Goal: Task Accomplishment & Management: Manage account settings

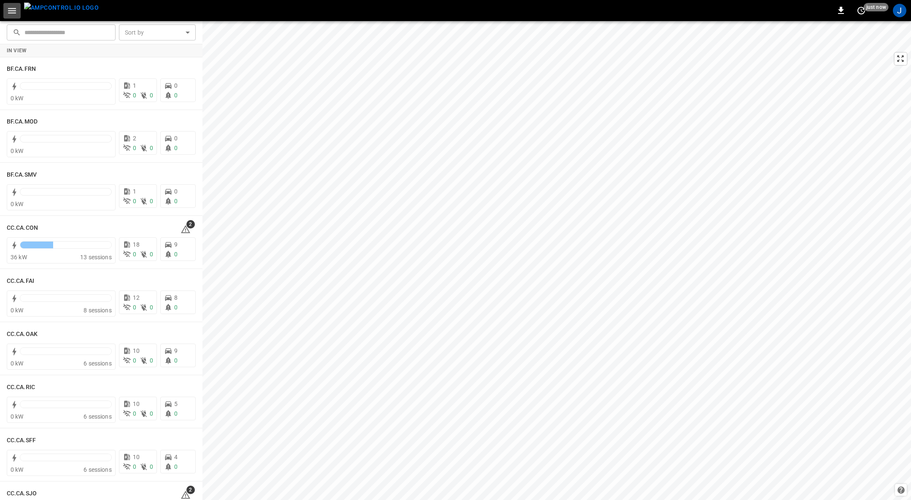
click at [12, 14] on icon "button" at bounding box center [12, 10] width 11 height 11
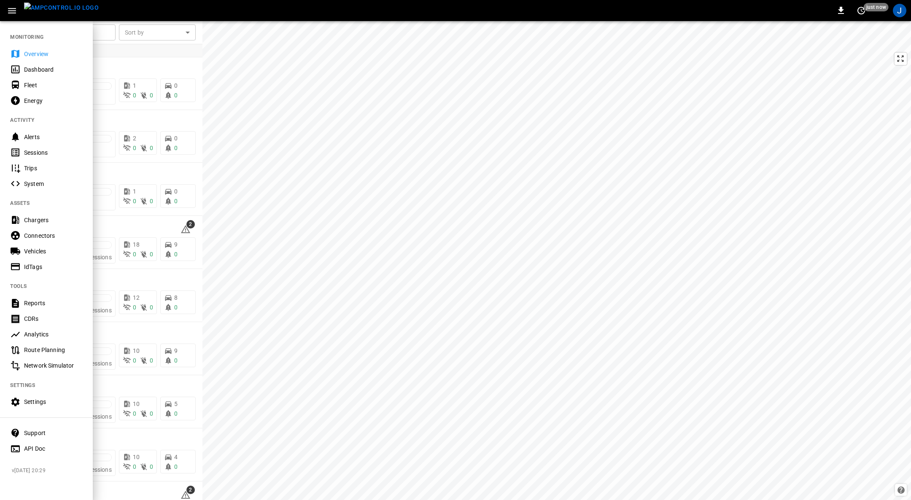
click at [38, 401] on div "Settings" at bounding box center [53, 402] width 59 height 8
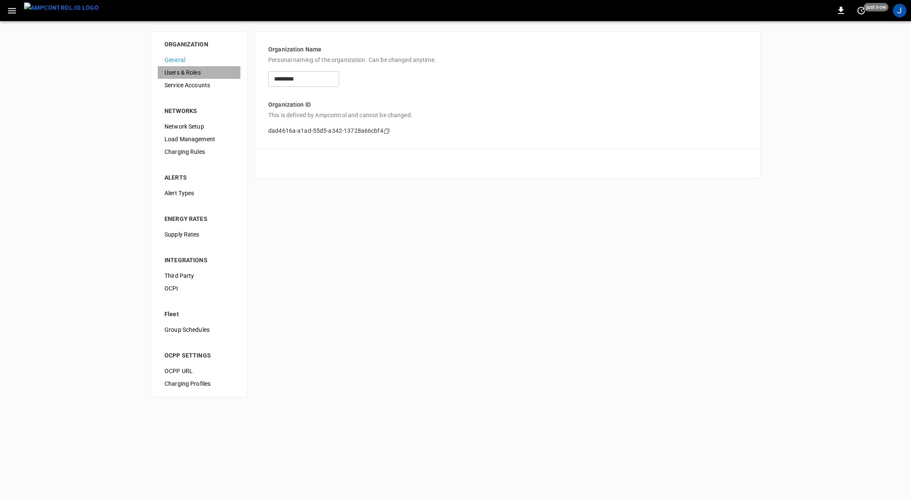
click at [188, 70] on span "Users & Roles" at bounding box center [199, 72] width 69 height 9
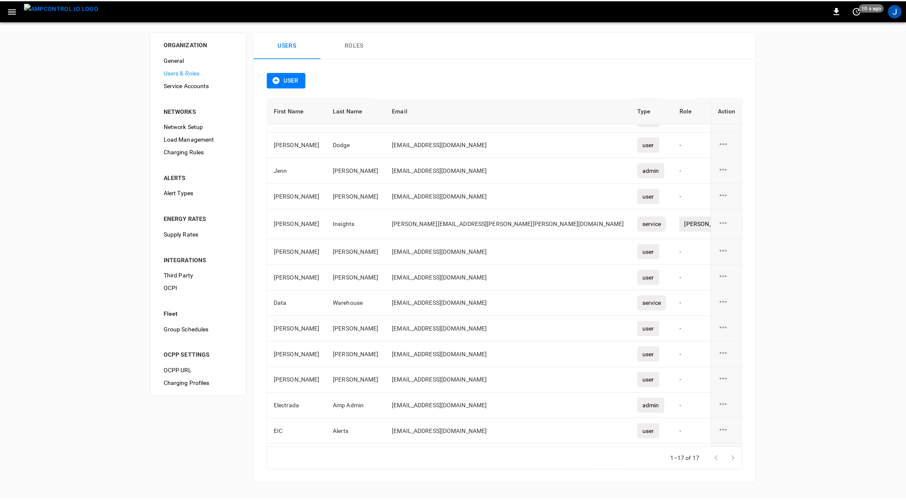
scroll to position [115, 0]
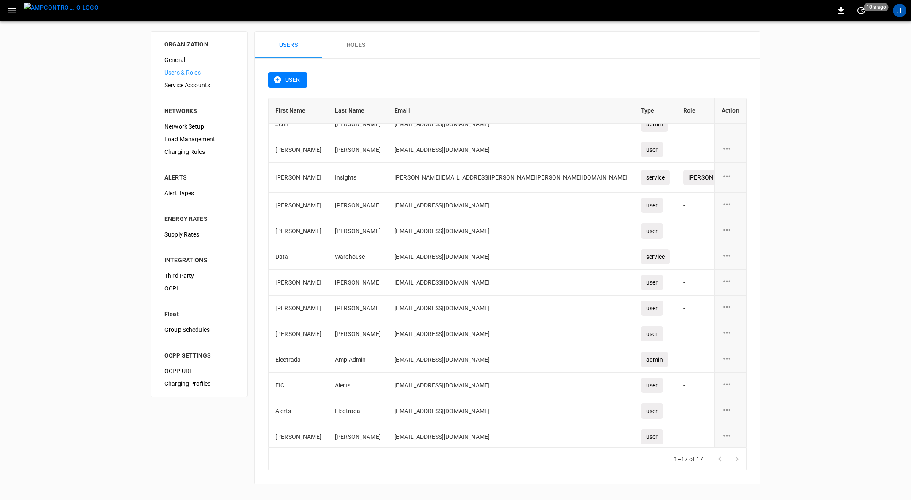
click at [724, 168] on td "users-table" at bounding box center [731, 178] width 32 height 30
click at [725, 173] on icon "user action options" at bounding box center [727, 176] width 11 height 11
click at [730, 180] on li "Edit" at bounding box center [732, 180] width 30 height 14
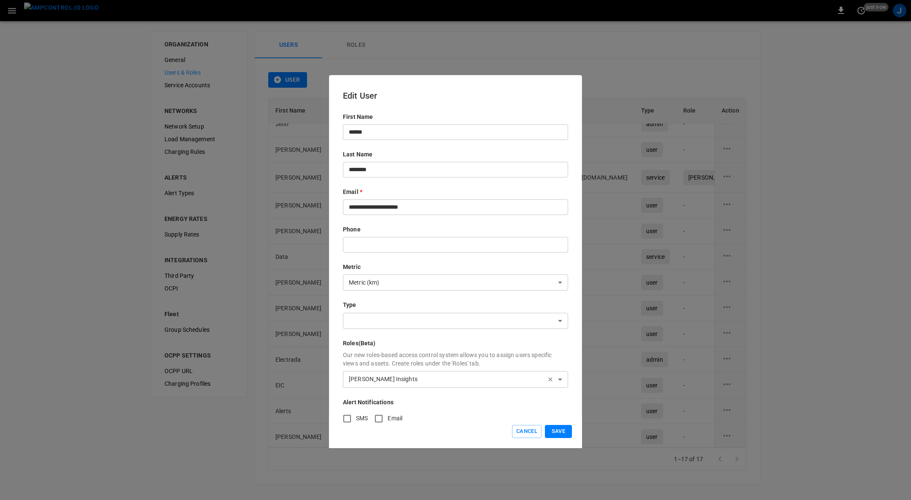
click at [529, 430] on button "Cancel" at bounding box center [527, 431] width 30 height 13
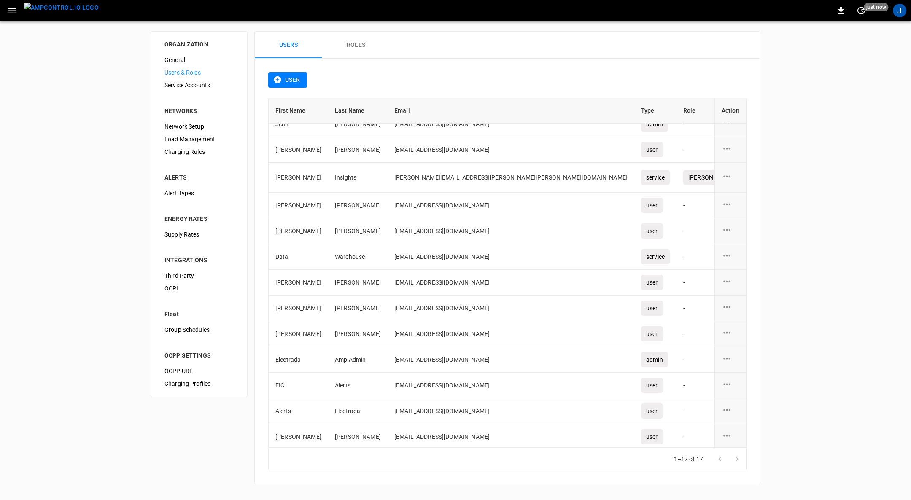
click at [335, 180] on td "Insights" at bounding box center [357, 178] width 59 height 30
click at [356, 42] on button "Roles" at bounding box center [356, 45] width 68 height 27
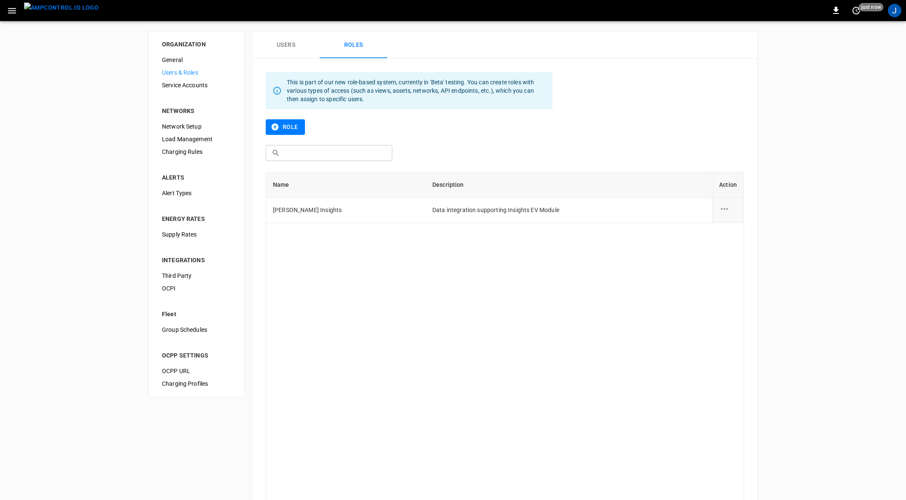
click at [310, 213] on td "[PERSON_NAME] Insights" at bounding box center [345, 210] width 159 height 25
click at [726, 213] on icon "role action options" at bounding box center [724, 209] width 11 height 11
click at [728, 215] on li "Edit" at bounding box center [735, 214] width 30 height 14
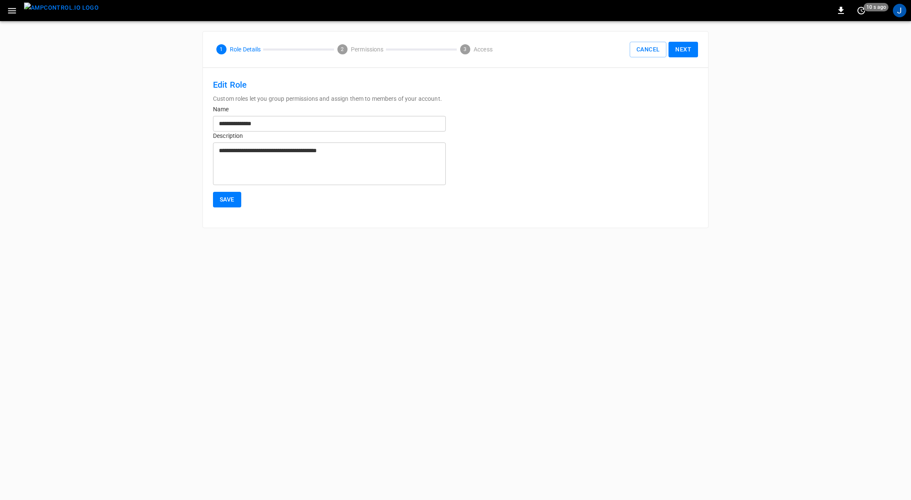
click at [844, 223] on div "**********" at bounding box center [455, 129] width 911 height 217
click at [680, 50] on button "Next" at bounding box center [684, 50] width 30 height 16
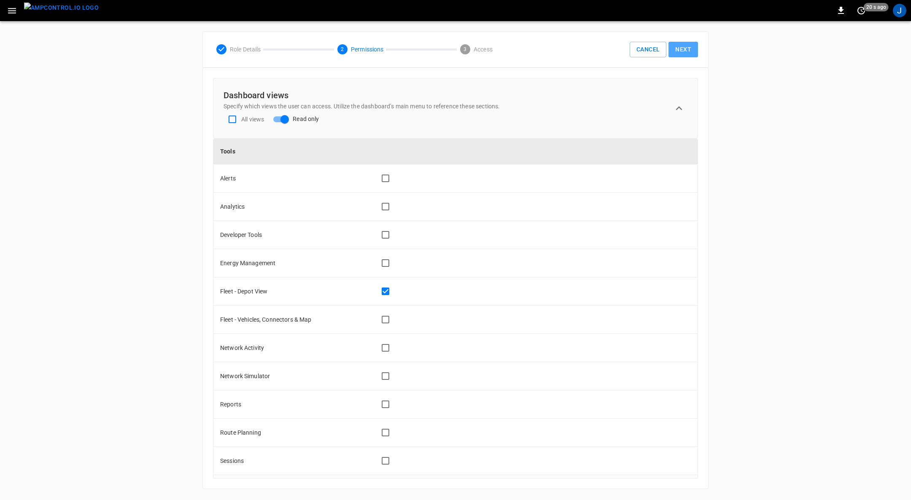
click at [683, 49] on button "Next" at bounding box center [684, 50] width 30 height 16
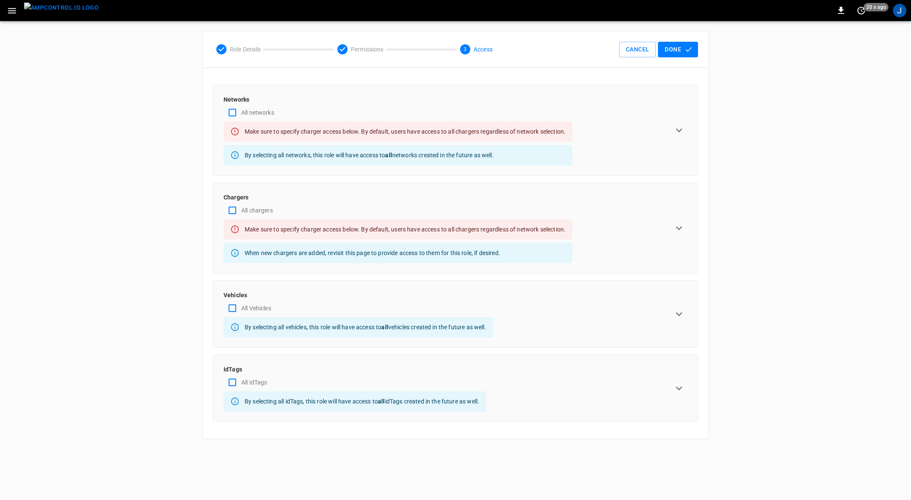
click at [680, 127] on icon "expand row" at bounding box center [679, 130] width 13 height 13
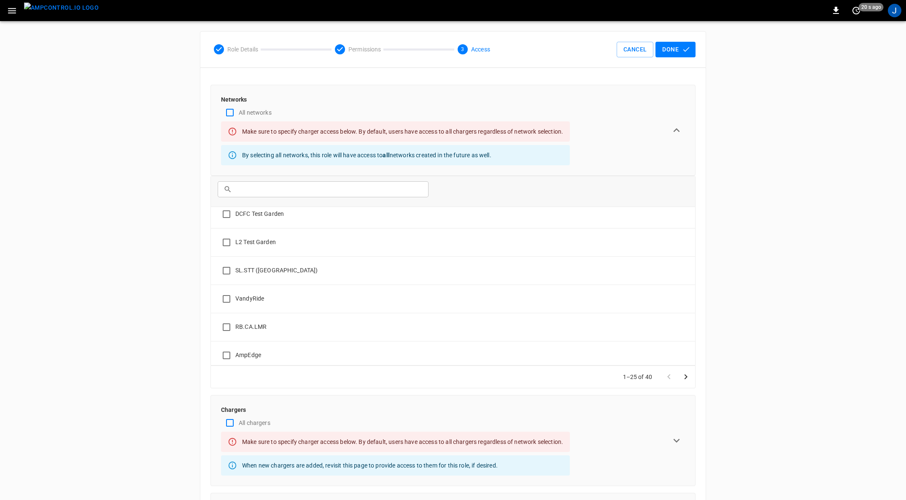
click at [680, 47] on button "Done" at bounding box center [676, 50] width 40 height 16
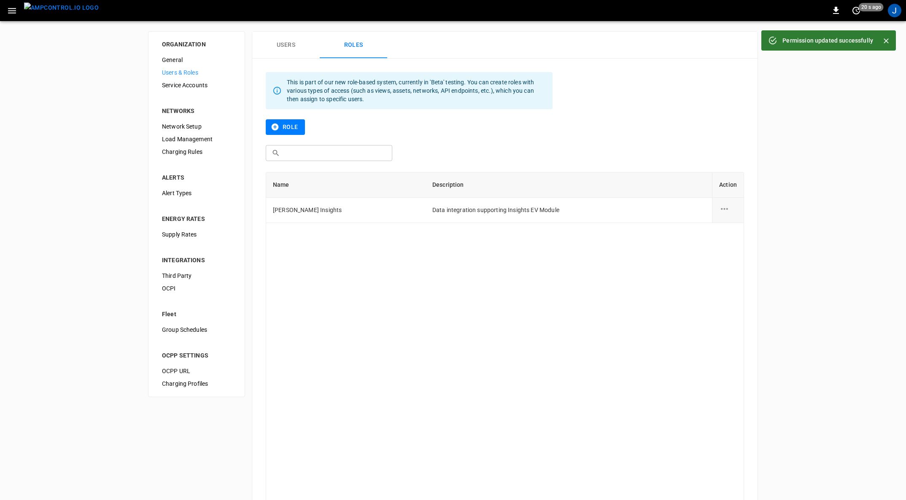
click at [727, 208] on icon "role action options" at bounding box center [724, 209] width 7 height 2
click at [734, 213] on li "Edit" at bounding box center [735, 214] width 30 height 14
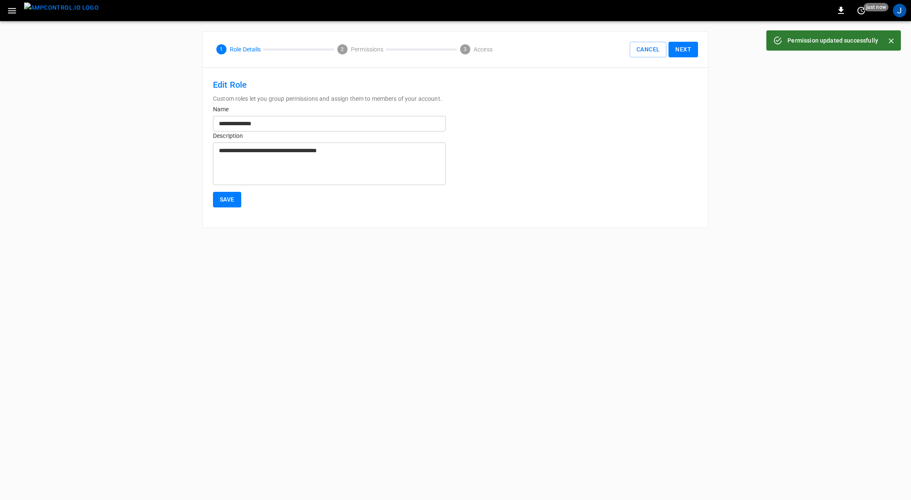
click at [687, 53] on button "Next" at bounding box center [684, 50] width 30 height 16
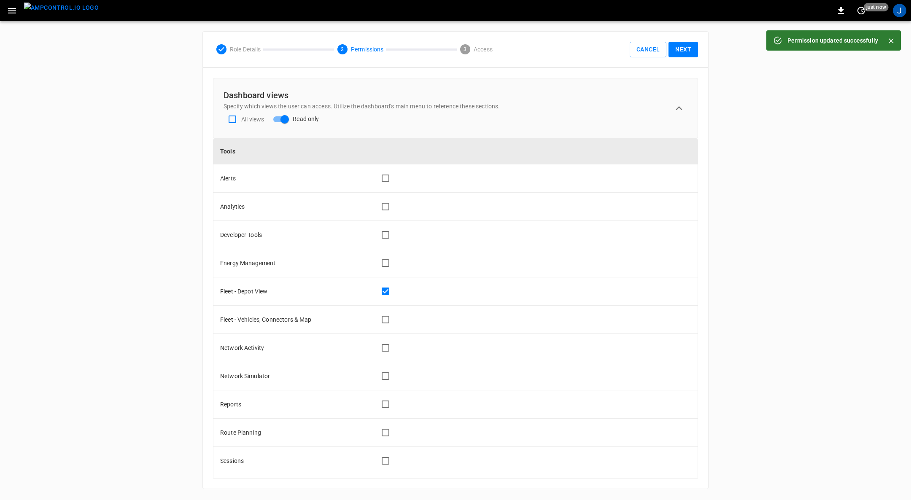
click at [689, 46] on button "Next" at bounding box center [684, 50] width 30 height 16
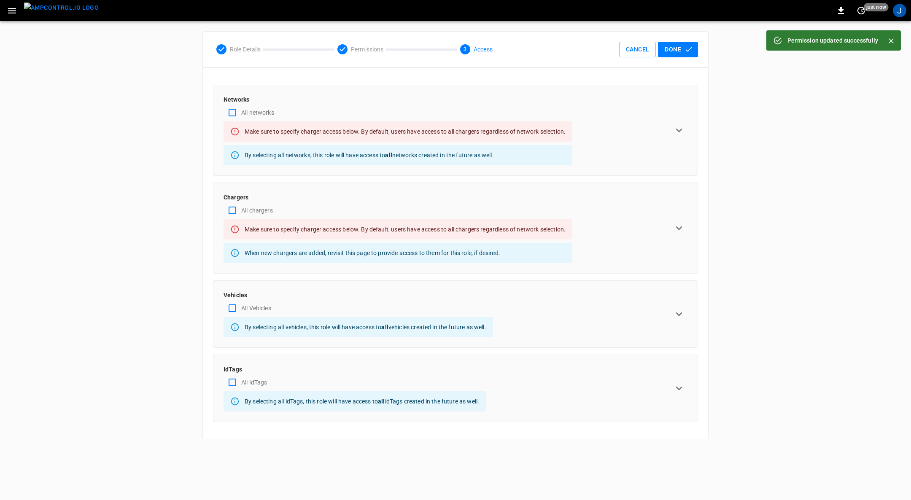
click at [685, 229] on icon "expand row" at bounding box center [679, 228] width 13 height 13
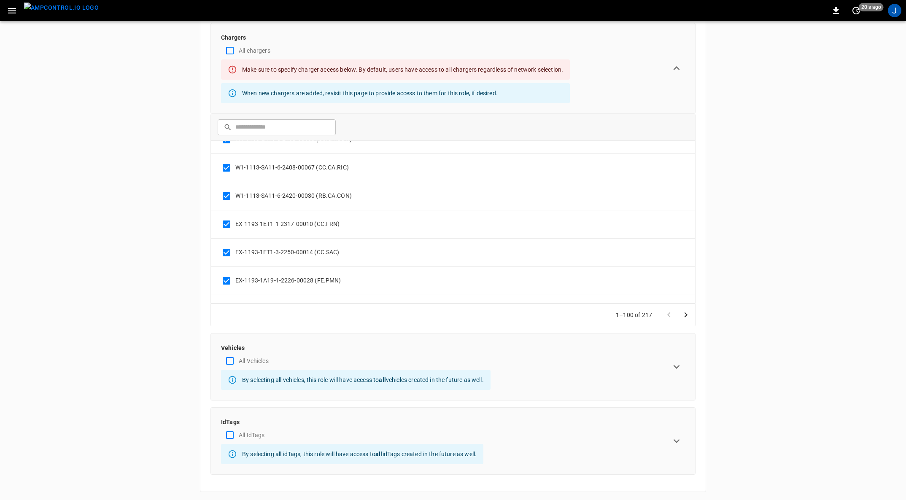
scroll to position [2653, 0]
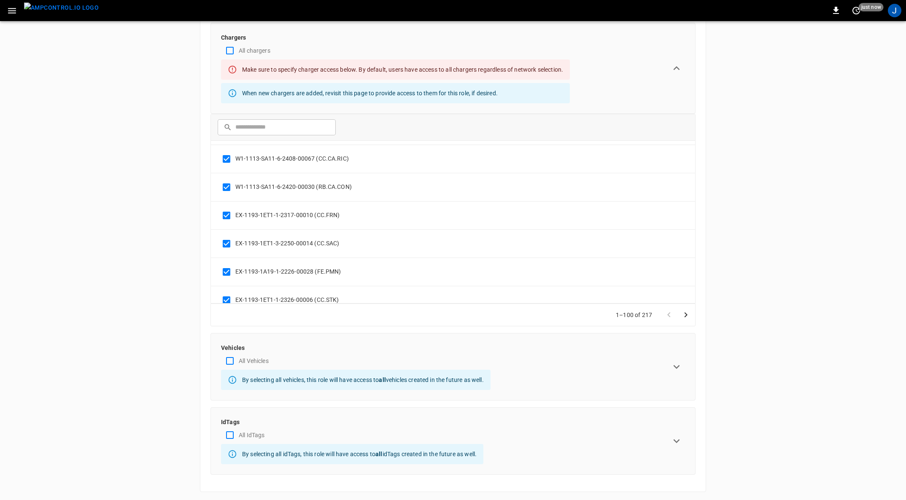
click at [687, 315] on icon "Go to next page" at bounding box center [686, 315] width 10 height 10
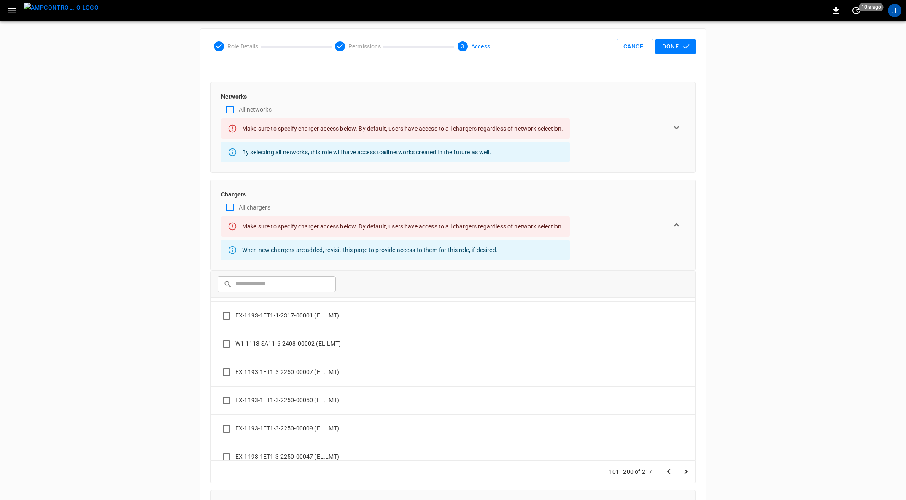
scroll to position [0, 0]
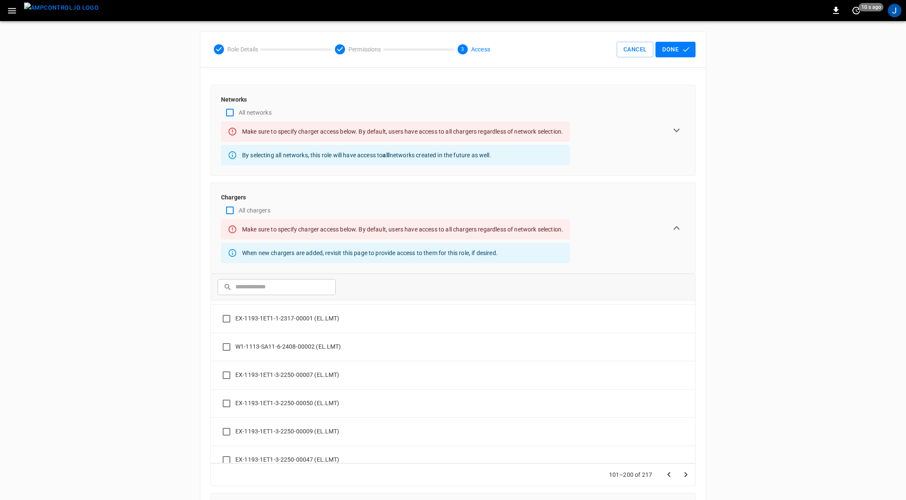
click at [681, 49] on button "Done" at bounding box center [676, 50] width 40 height 16
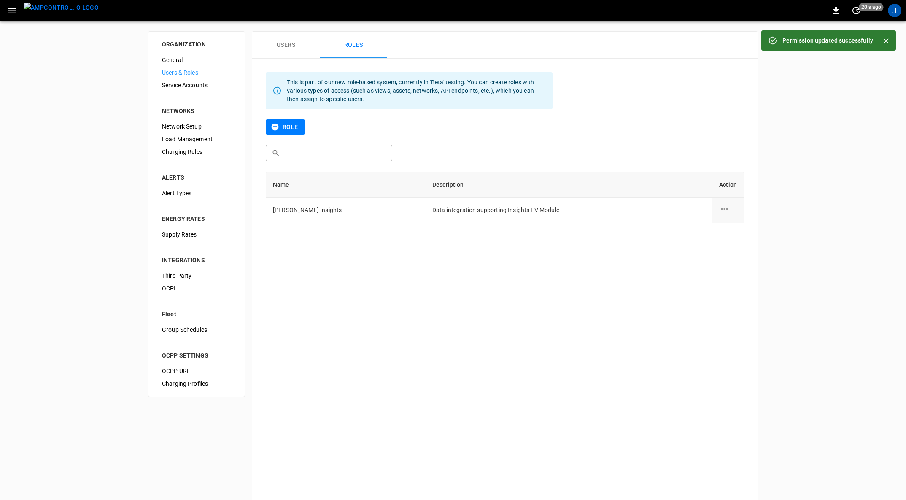
click at [726, 208] on icon "role action options" at bounding box center [724, 209] width 11 height 11
click at [731, 212] on li "Edit" at bounding box center [735, 214] width 30 height 14
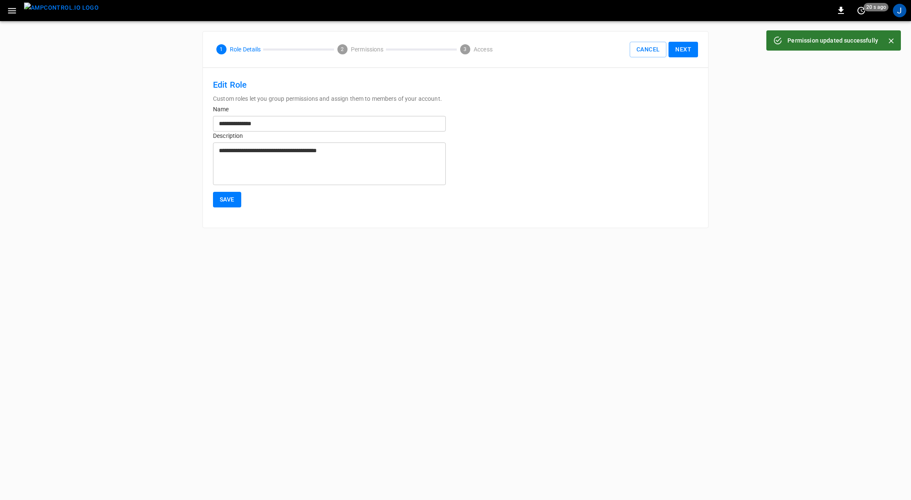
click at [681, 46] on button "Next" at bounding box center [684, 50] width 30 height 16
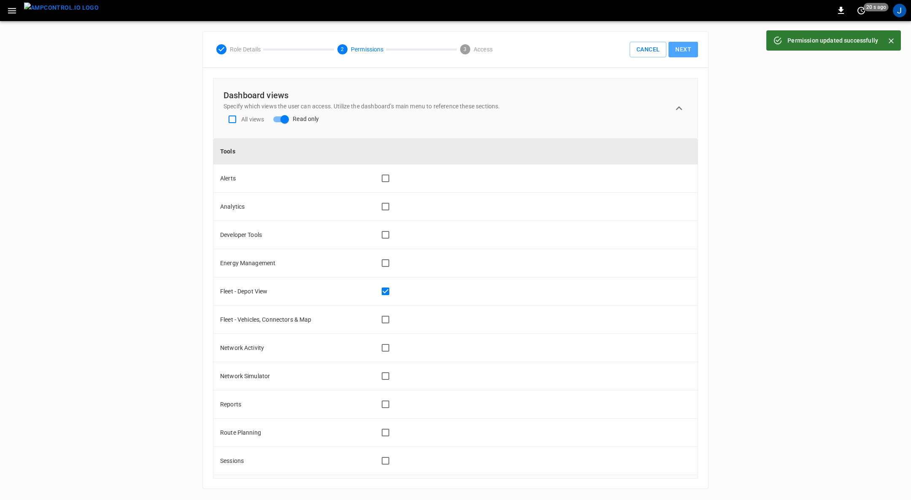
click at [690, 49] on button "Next" at bounding box center [684, 50] width 30 height 16
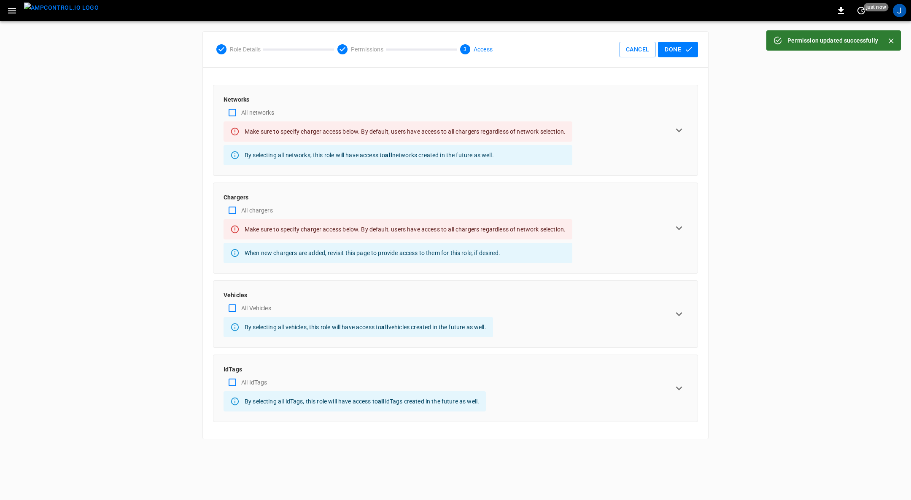
click at [682, 132] on icon "expand row" at bounding box center [679, 130] width 13 height 13
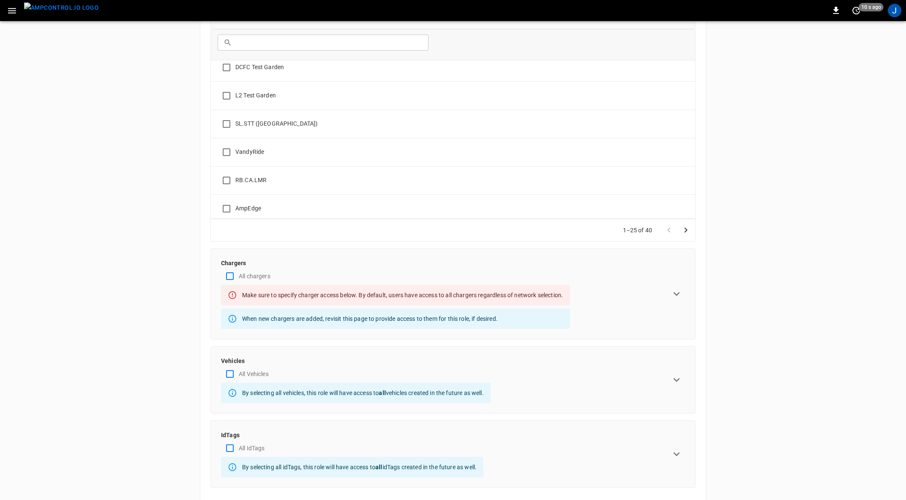
scroll to position [160, 0]
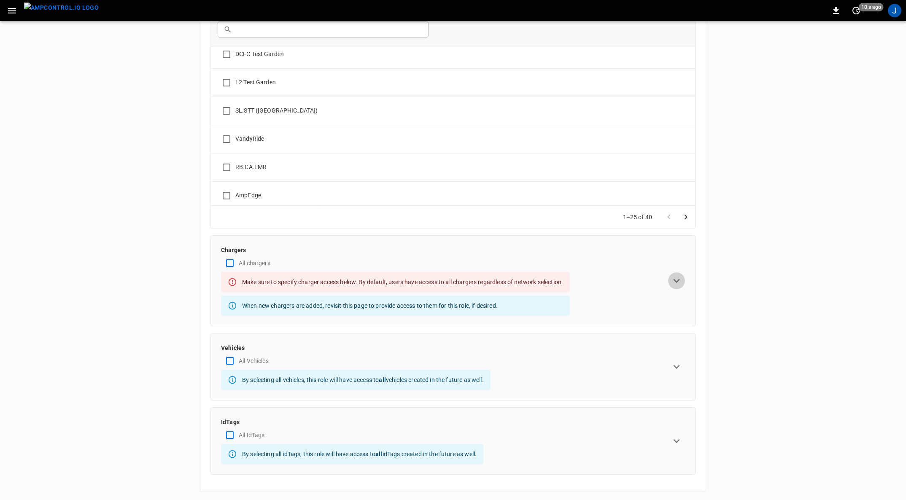
click at [673, 279] on icon "expand row" at bounding box center [676, 281] width 13 height 13
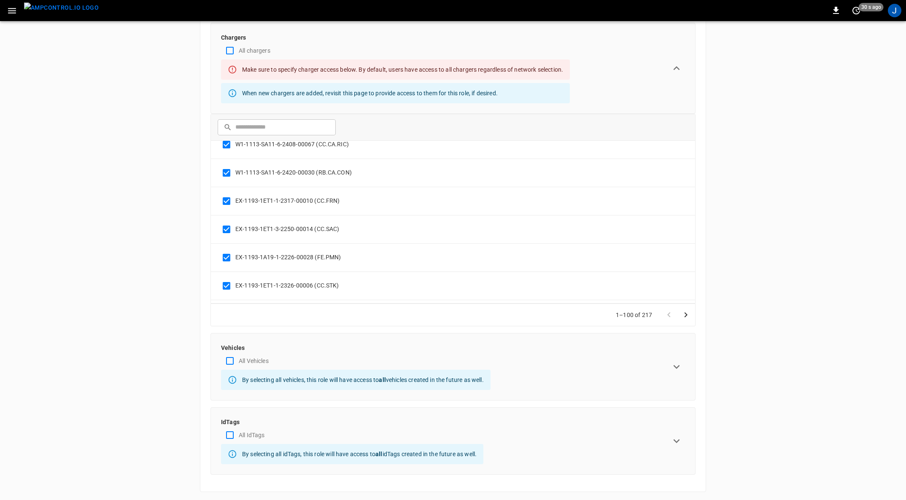
scroll to position [2653, 0]
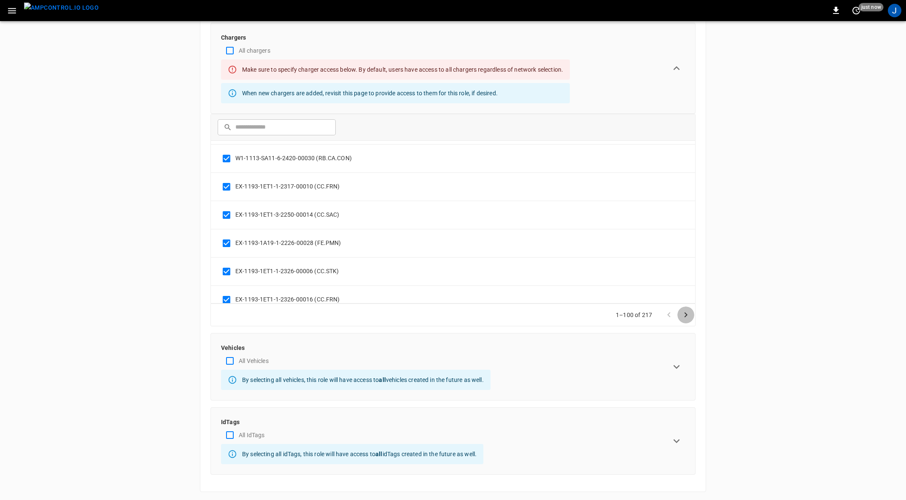
click at [688, 313] on icon "Go to next page" at bounding box center [686, 315] width 10 height 10
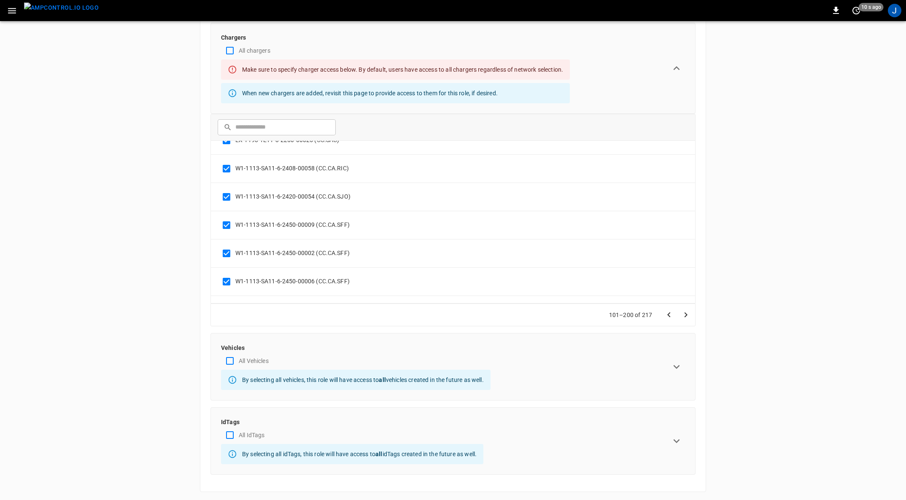
scroll to position [0, 0]
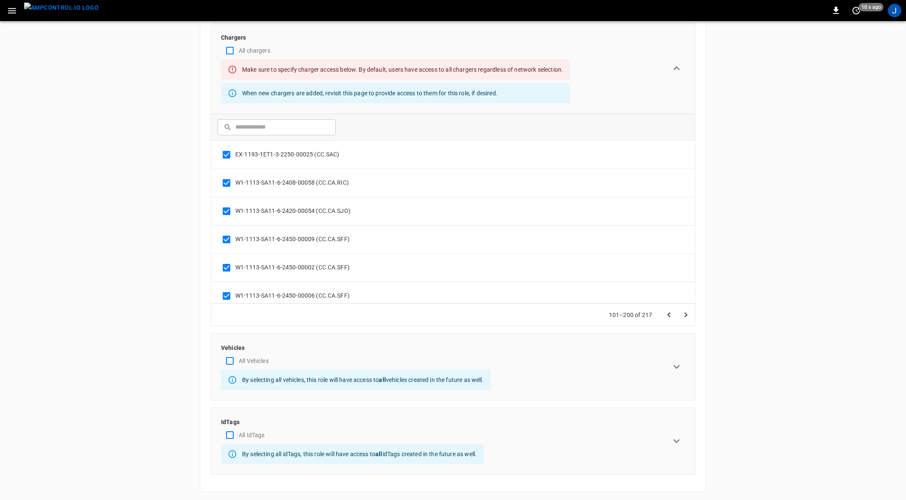
click at [667, 313] on icon "Go to previous page" at bounding box center [669, 315] width 10 height 10
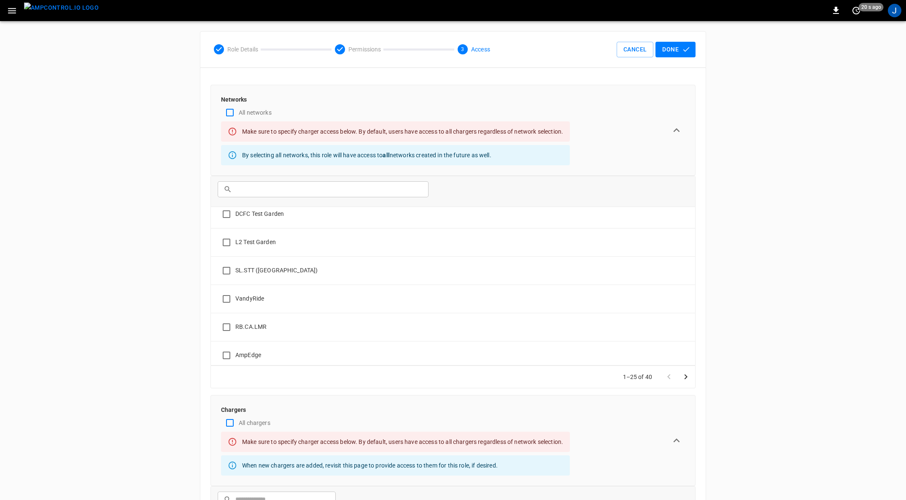
click at [684, 50] on icon "button" at bounding box center [686, 49] width 6 height 5
